Goal: Understand process/instructions

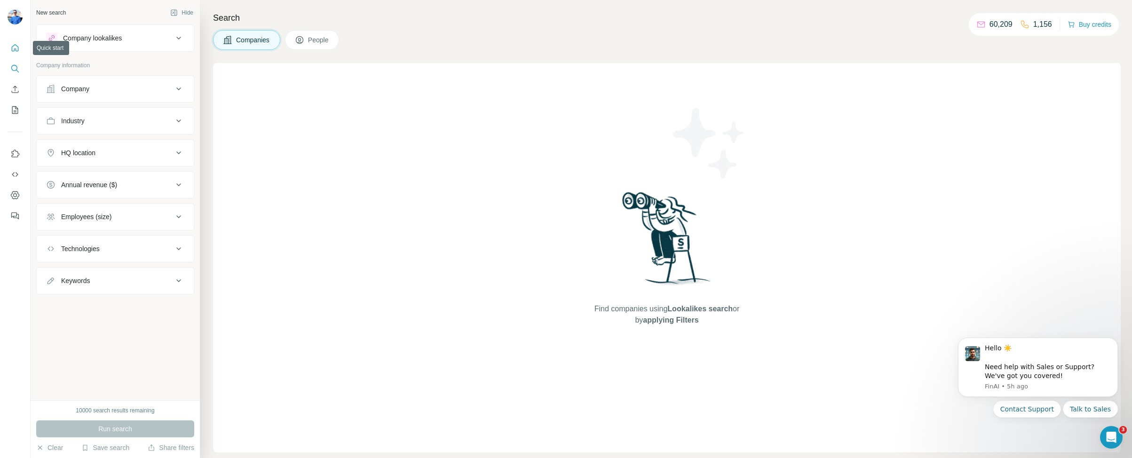
click at [14, 47] on icon "Quick start" at bounding box center [14, 47] width 9 height 9
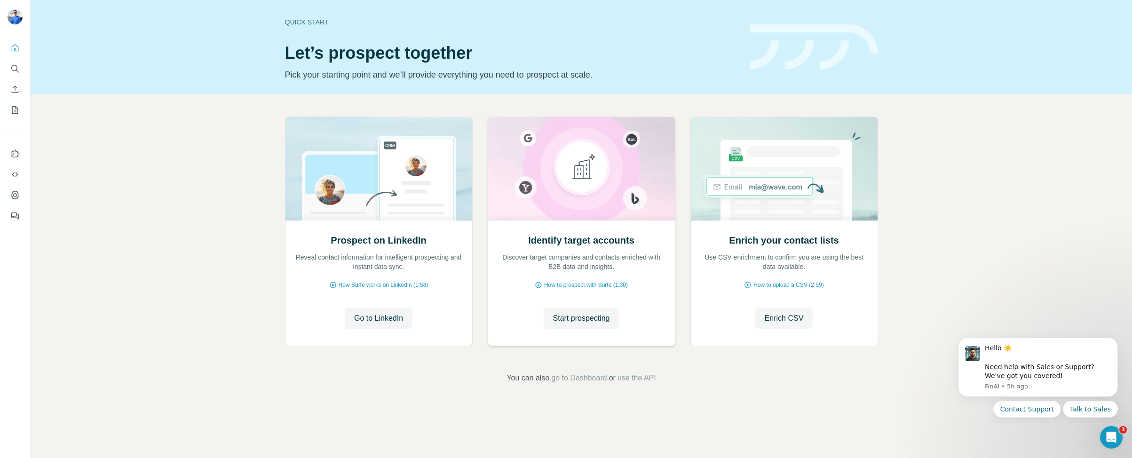
drag, startPoint x: 589, startPoint y: 213, endPoint x: 590, endPoint y: 300, distance: 87.0
click at [589, 214] on img at bounding box center [581, 168] width 188 height 103
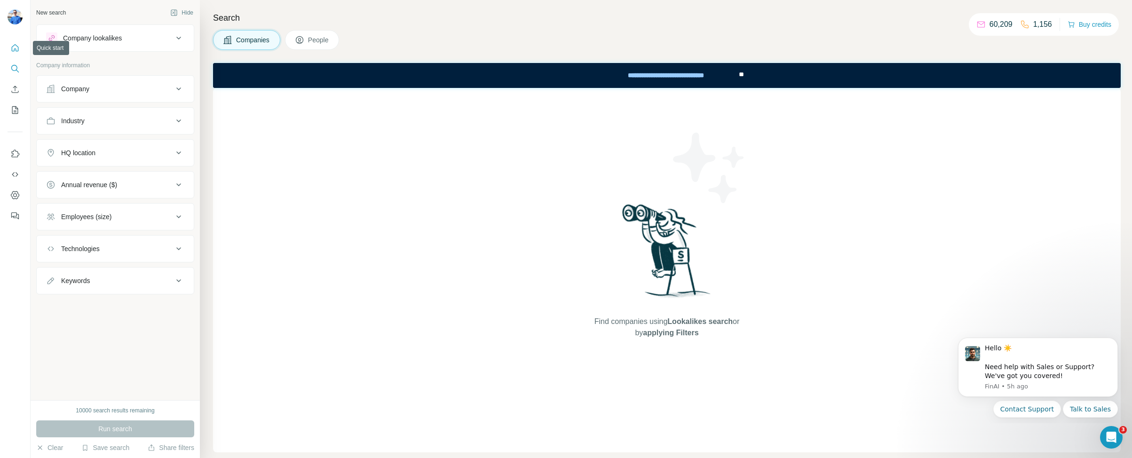
click at [14, 47] on icon "Quick start" at bounding box center [14, 47] width 9 height 9
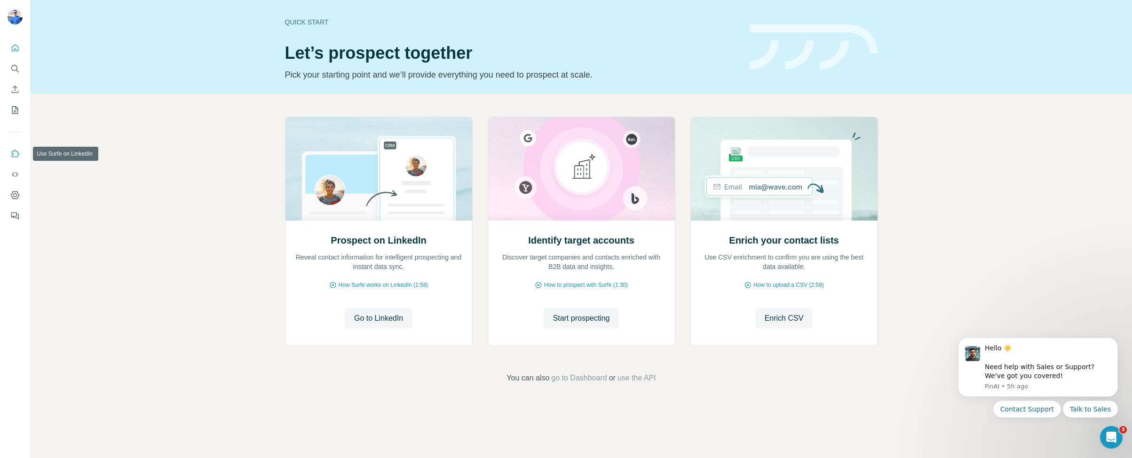
click at [16, 155] on icon "Use Surfe on LinkedIn" at bounding box center [14, 153] width 9 height 9
click at [14, 193] on icon "Dashboard" at bounding box center [14, 194] width 9 height 9
